Goal: Information Seeking & Learning: Learn about a topic

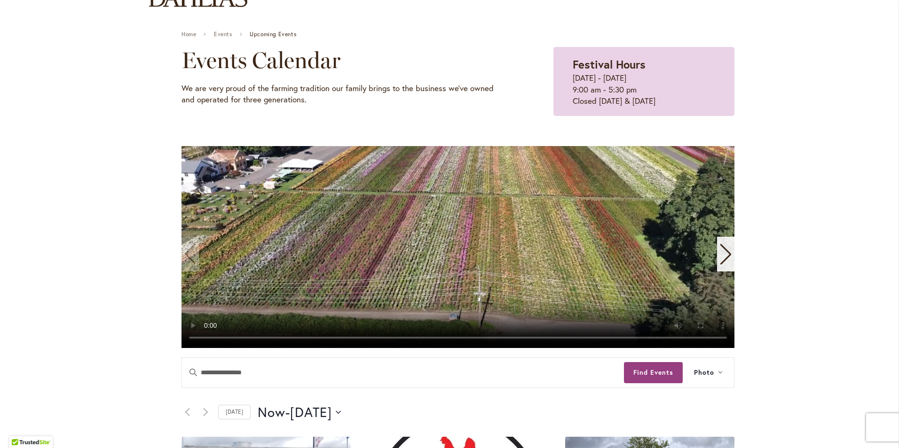
scroll to position [47, 0]
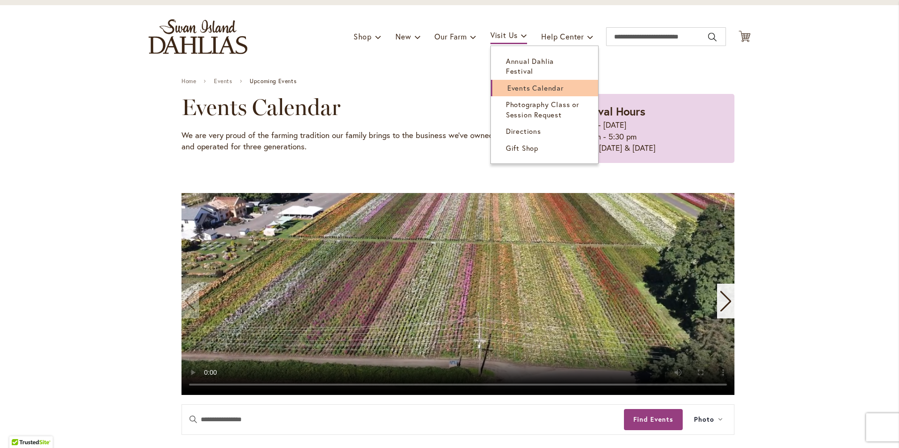
click at [500, 80] on link "Events Calendar" at bounding box center [544, 88] width 107 height 16
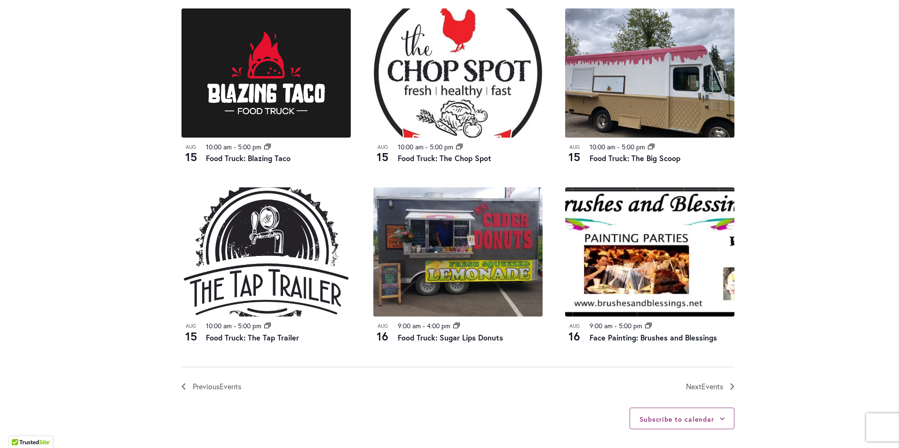
scroll to position [940, 0]
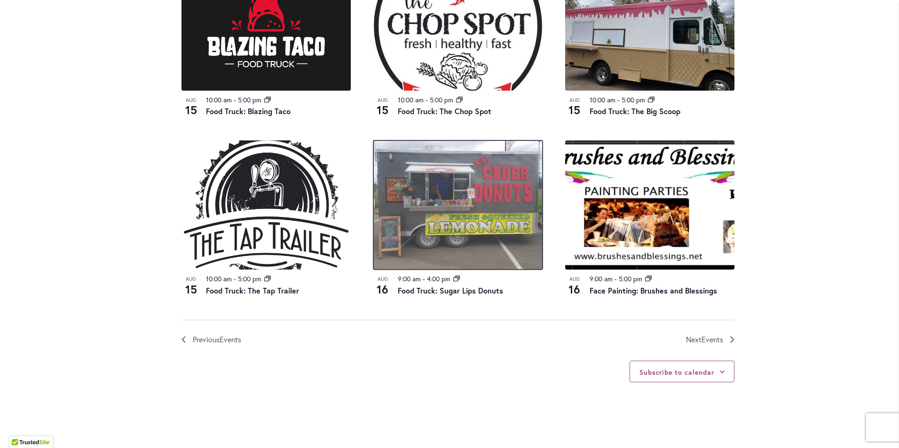
click at [421, 260] on img at bounding box center [457, 205] width 169 height 129
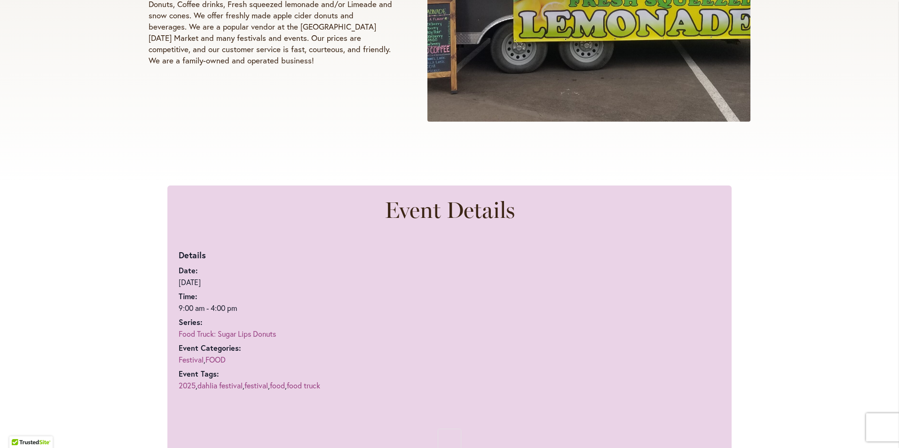
scroll to position [517, 0]
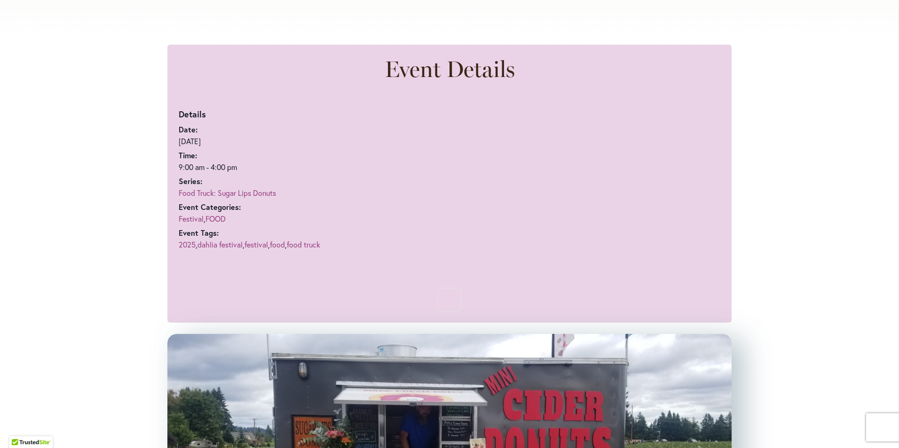
click at [211, 194] on link "Food Truck: Sugar Lips Donuts" at bounding box center [227, 193] width 97 height 10
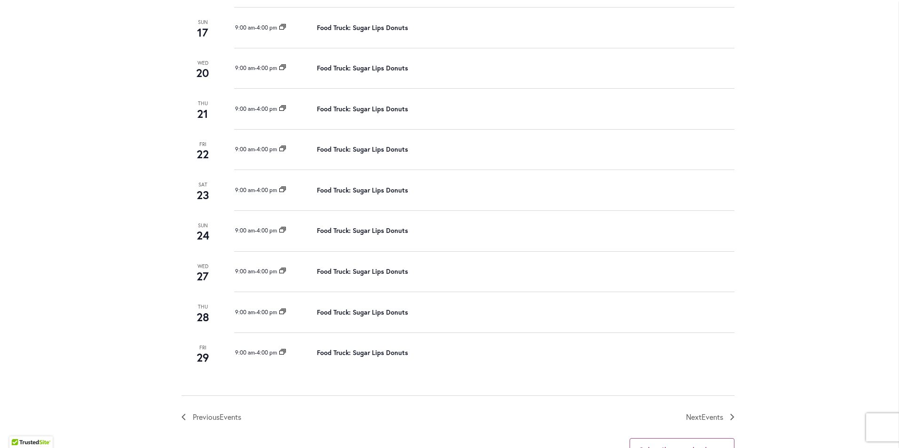
scroll to position [376, 0]
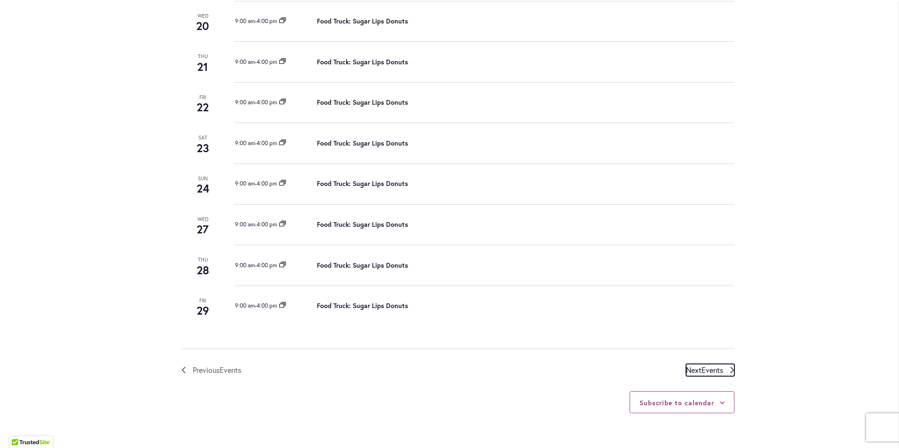
click at [708, 368] on span "Events" at bounding box center [712, 370] width 22 height 10
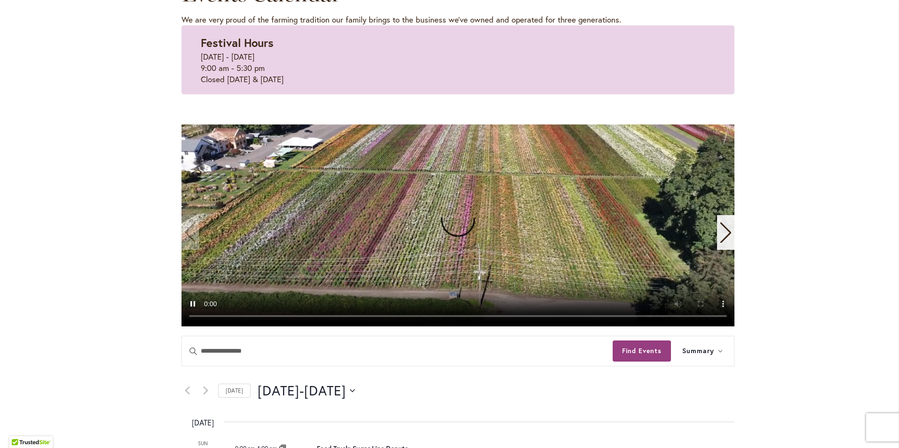
scroll to position [0, 0]
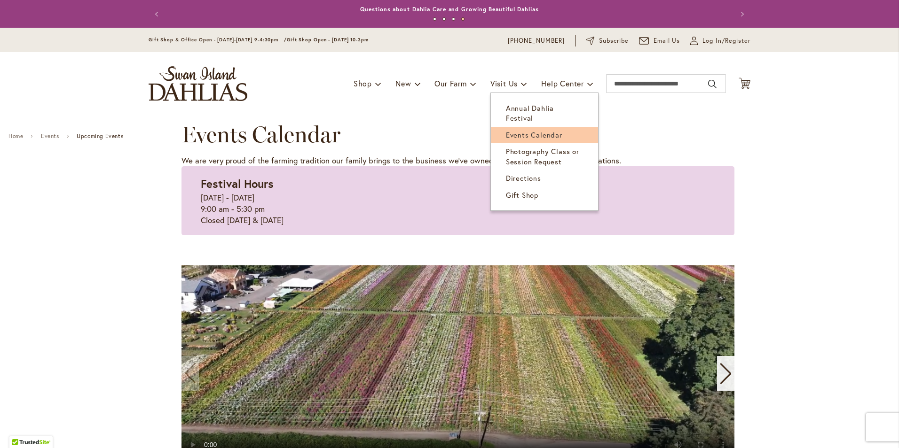
click at [515, 130] on span "Events Calendar" at bounding box center [534, 134] width 56 height 9
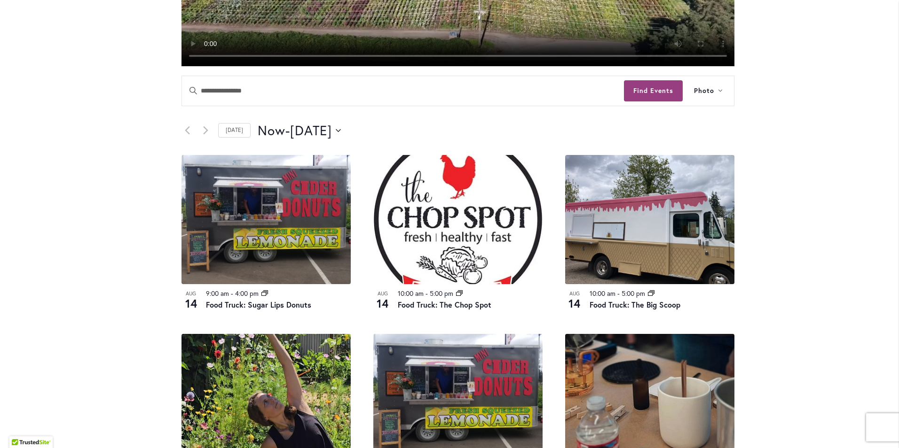
scroll to position [517, 0]
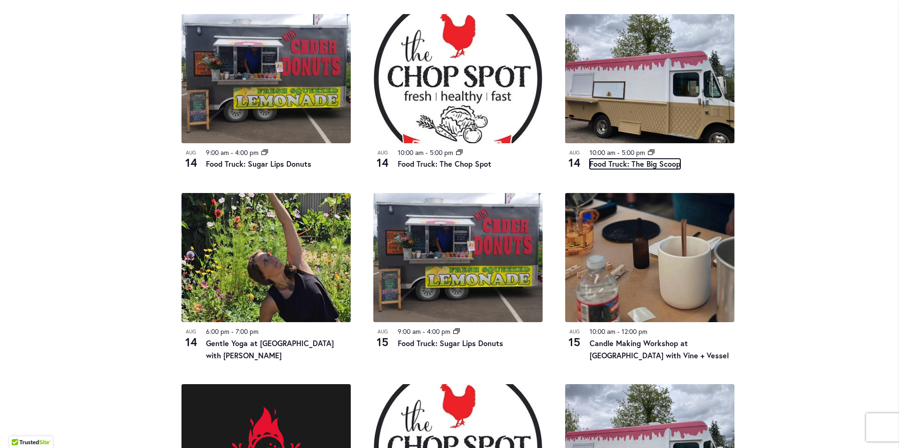
click at [647, 169] on link "Food Truck: The Big Scoop" at bounding box center [634, 164] width 91 height 10
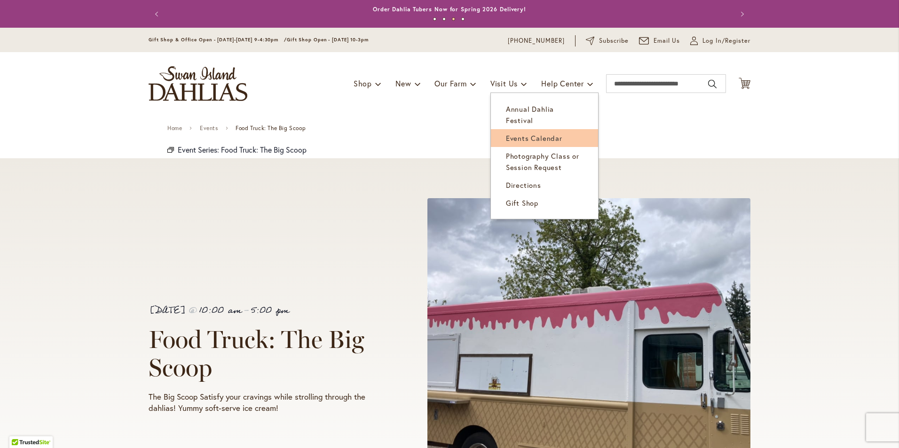
click at [512, 133] on span "Events Calendar" at bounding box center [534, 137] width 56 height 9
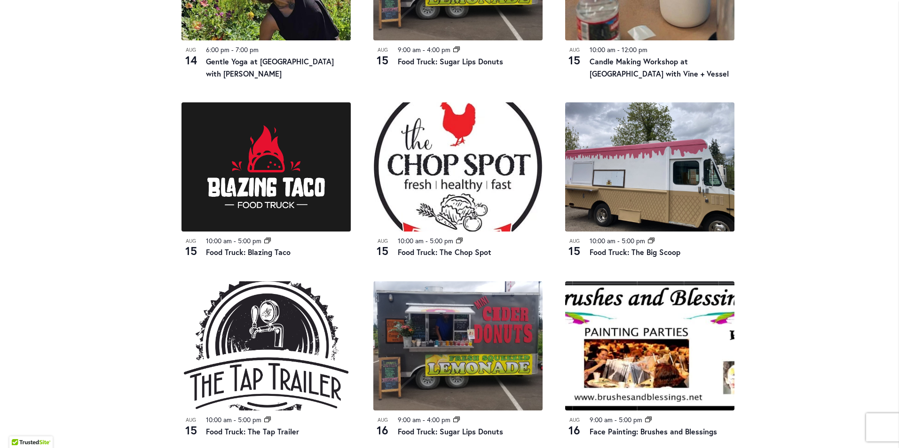
scroll to position [893, 0]
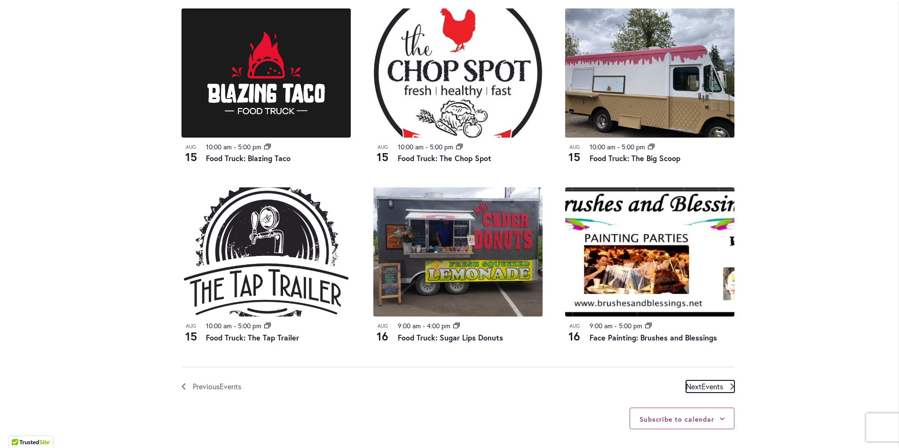
click at [701, 386] on span "Events" at bounding box center [712, 387] width 22 height 10
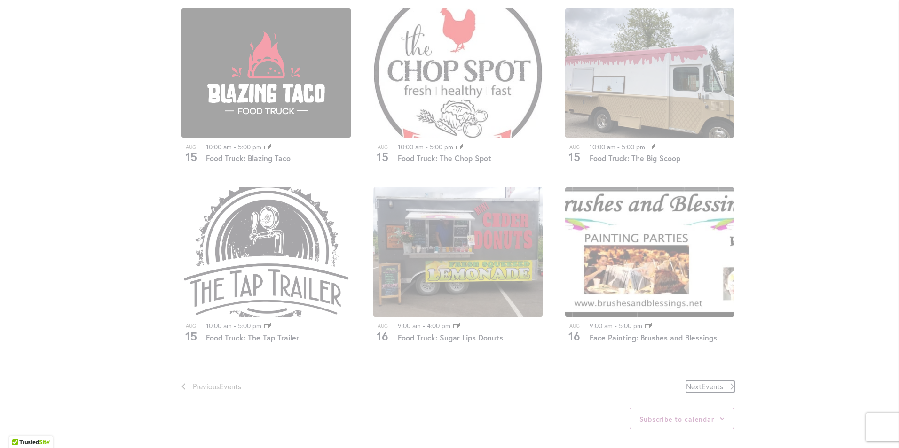
scroll to position [463, 0]
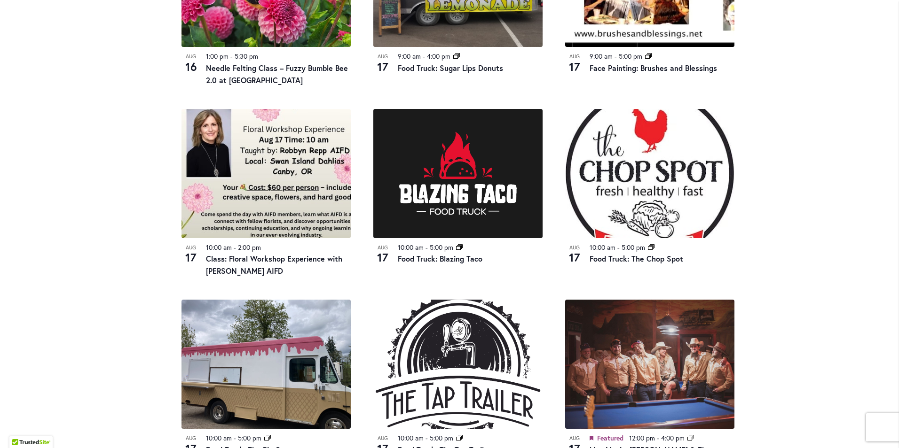
scroll to position [839, 0]
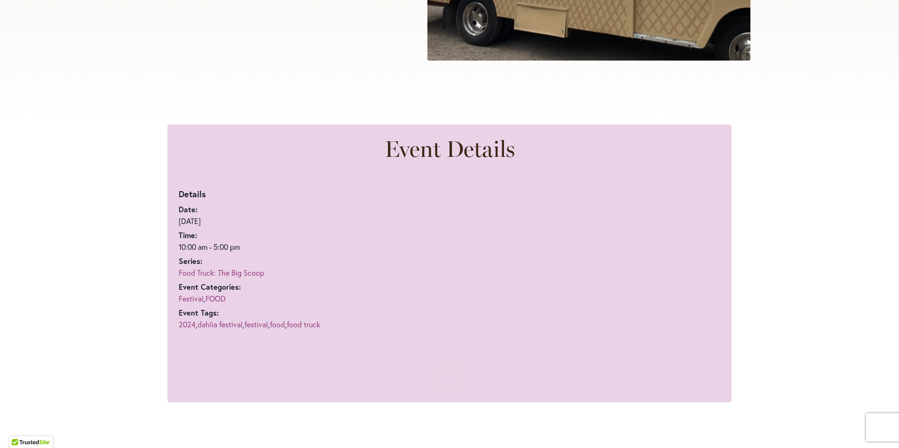
scroll to position [517, 0]
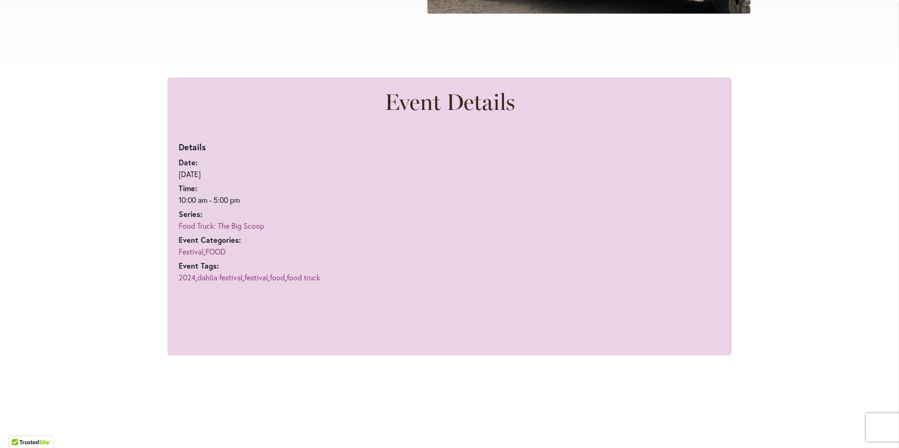
click at [235, 226] on link "Food Truck: The Big Scoop" at bounding box center [222, 226] width 86 height 10
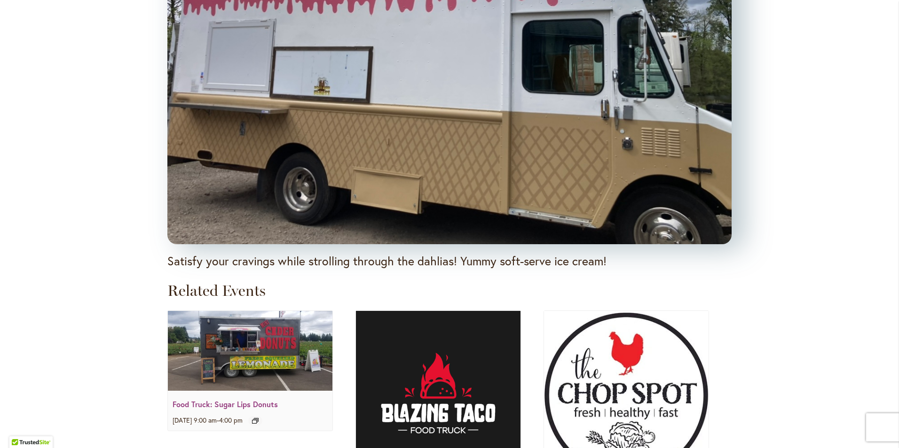
scroll to position [1175, 0]
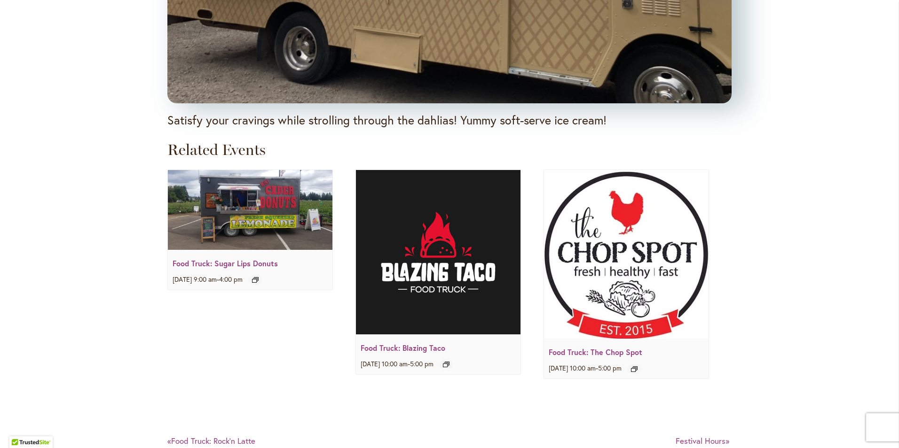
click at [434, 282] on img at bounding box center [438, 252] width 164 height 164
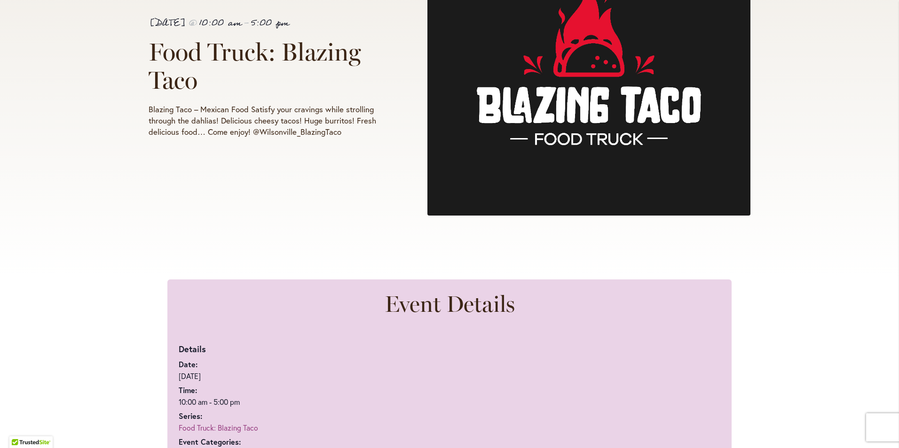
scroll to position [329, 0]
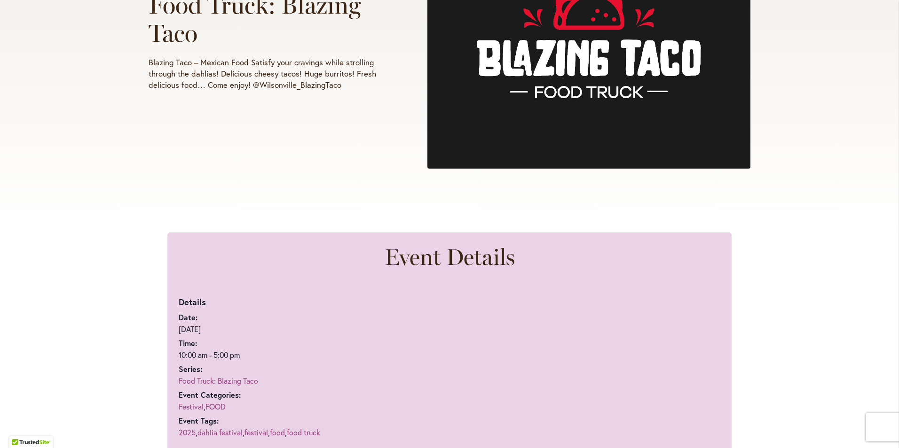
click at [224, 383] on link "Food Truck: Blazing Taco" at bounding box center [218, 381] width 79 height 10
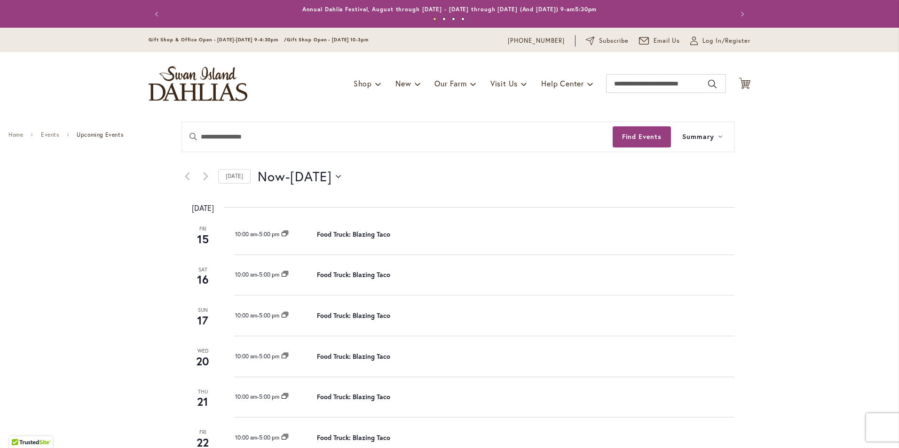
scroll to position [47, 0]
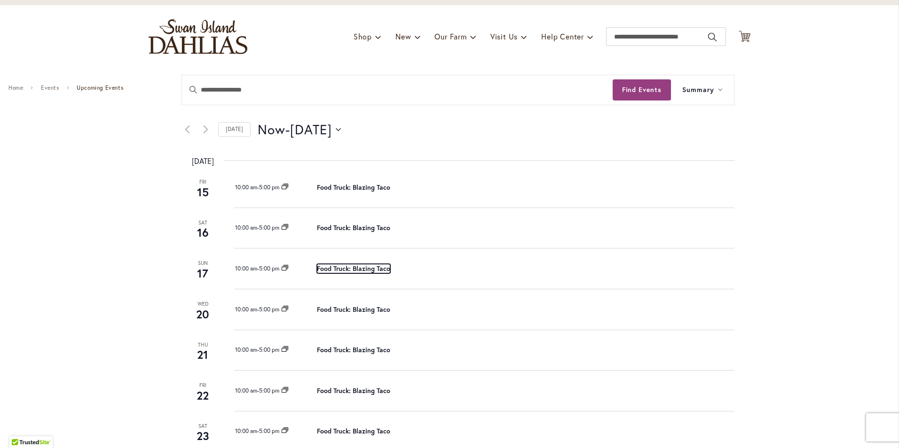
click at [333, 269] on link "Food Truck: Blazing Taco" at bounding box center [353, 268] width 73 height 9
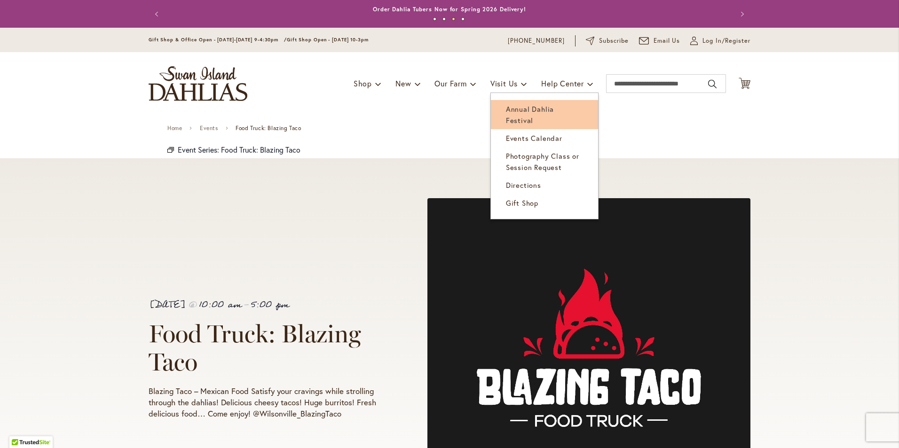
click at [506, 106] on span "Annual Dahlia Festival" at bounding box center [530, 114] width 48 height 21
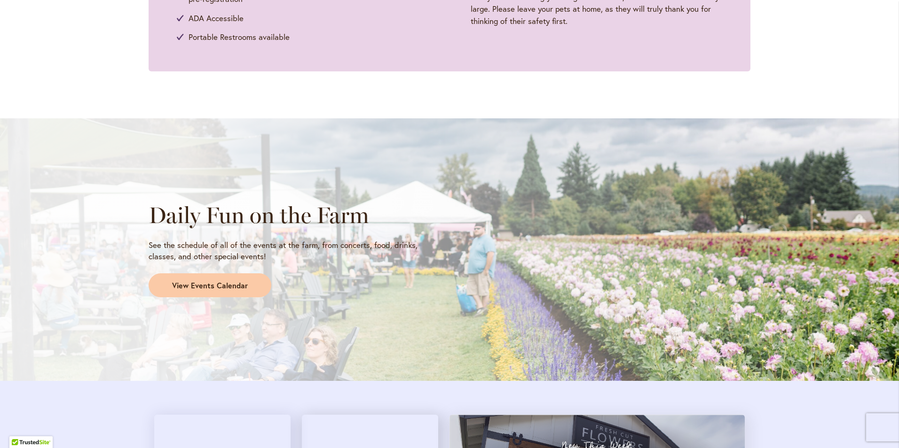
scroll to position [799, 0]
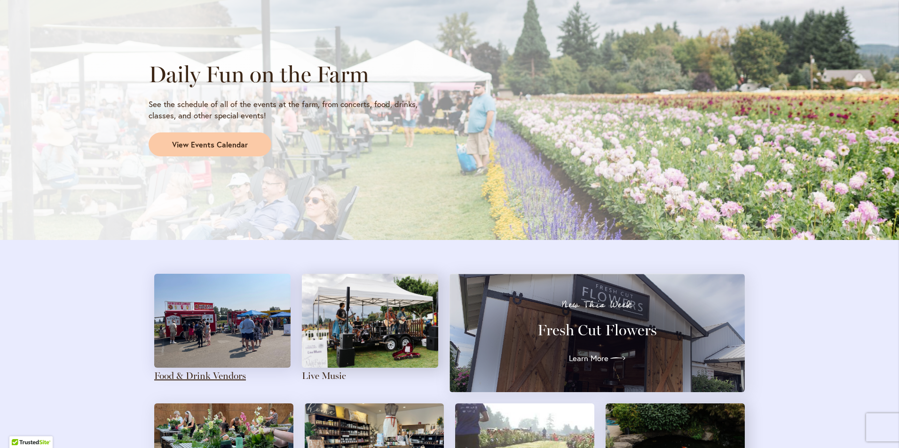
click at [187, 374] on link "Food & Drink Vendors" at bounding box center [200, 375] width 92 height 11
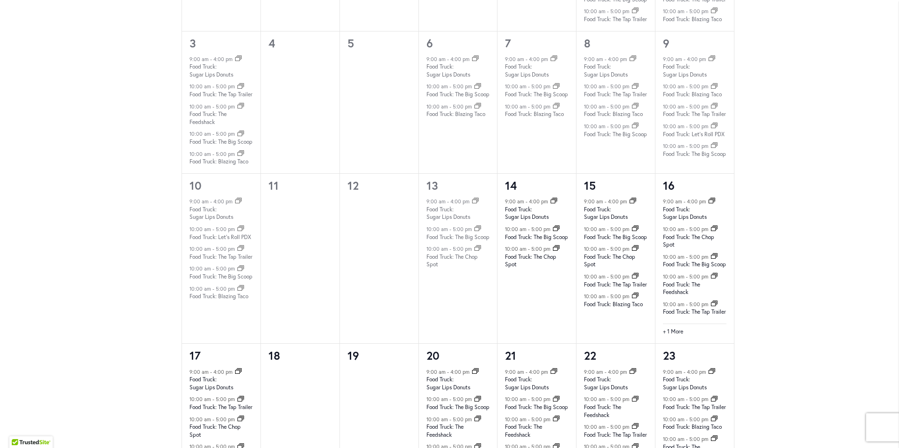
scroll to position [752, 0]
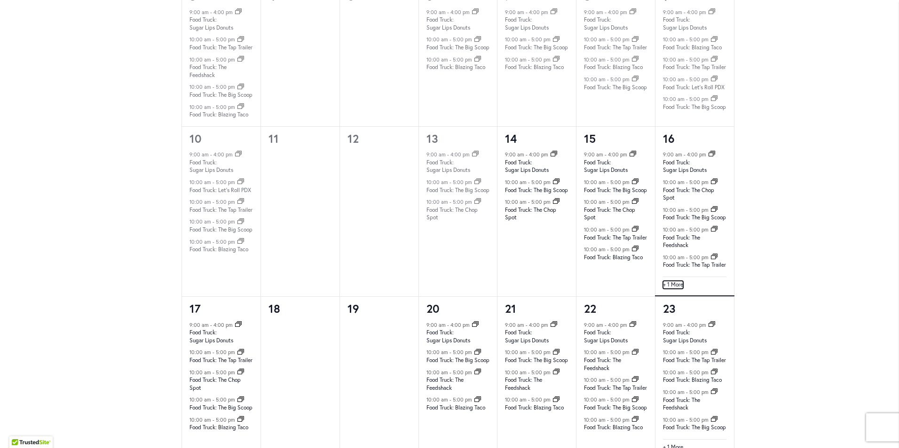
click at [673, 289] on link "+ 1 More" at bounding box center [673, 285] width 20 height 8
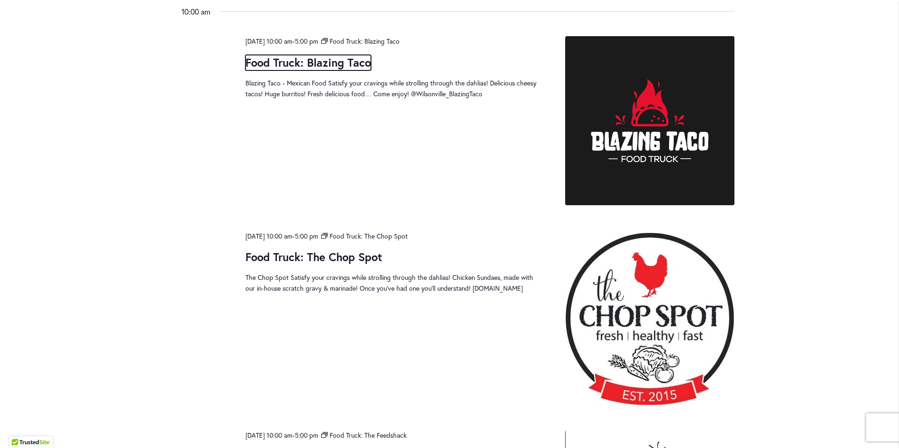
click at [338, 64] on link "Food Truck: Blazing Taco" at bounding box center [307, 63] width 125 height 16
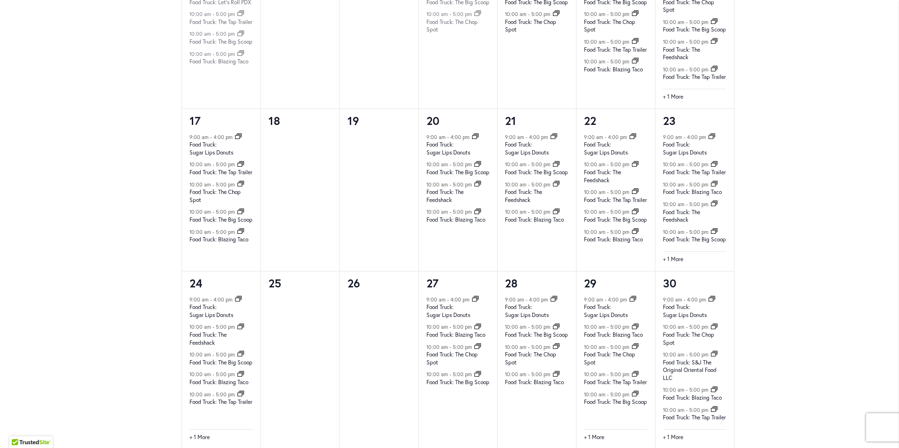
scroll to position [893, 0]
